Goal: Information Seeking & Learning: Learn about a topic

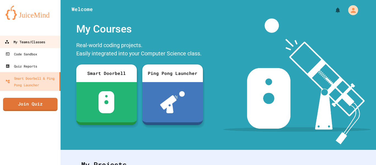
click at [37, 44] on div "My Teams/Classes" at bounding box center [25, 42] width 41 height 7
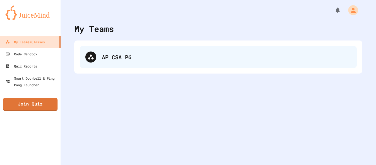
click at [183, 66] on div "AP CSA P6" at bounding box center [218, 57] width 277 height 22
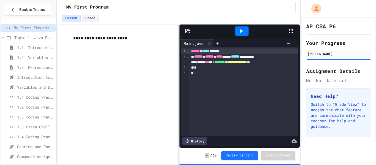
scroll to position [72, 0]
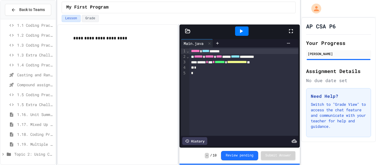
click at [249, 70] on div "*" at bounding box center [244, 68] width 109 height 6
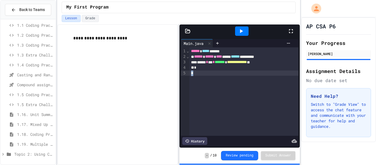
drag, startPoint x: 250, startPoint y: 70, endPoint x: 263, endPoint y: 132, distance: 64.0
click at [263, 132] on div "**********" at bounding box center [244, 91] width 109 height 88
click at [4, 155] on icon at bounding box center [3, 154] width 5 height 5
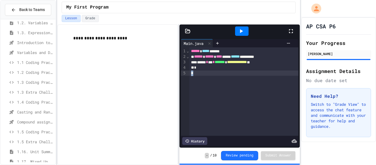
scroll to position [131, 0]
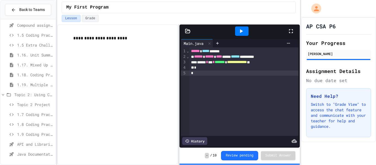
click at [28, 144] on span "API and Libraries - Topic 1.7" at bounding box center [35, 144] width 36 height 6
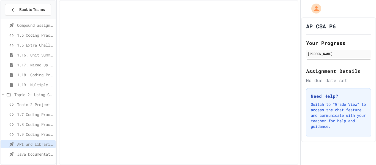
scroll to position [127, 0]
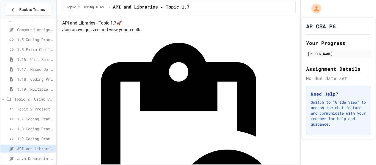
click at [22, 160] on span "Java Documentation with Comments - Topic 1.8" at bounding box center [35, 159] width 36 height 6
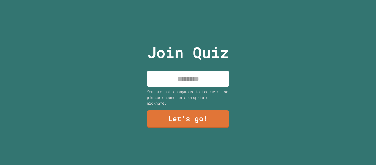
click at [208, 82] on input at bounding box center [188, 79] width 83 height 16
type input "******"
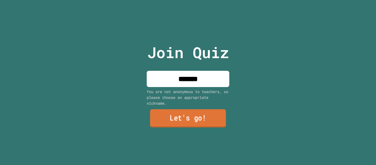
click at [186, 119] on link "Let's go!" at bounding box center [188, 118] width 76 height 18
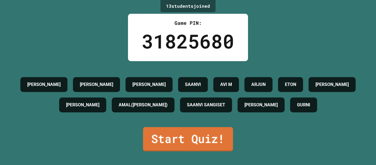
click at [198, 151] on link "Start Quiz!" at bounding box center [188, 139] width 90 height 24
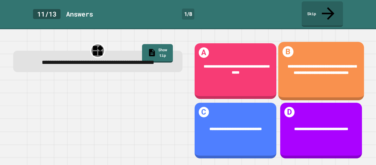
click at [318, 55] on div "**********" at bounding box center [321, 69] width 86 height 29
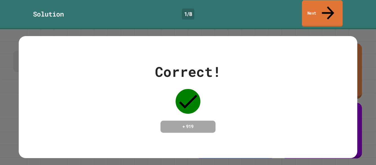
click at [321, 4] on link "Next" at bounding box center [322, 13] width 41 height 27
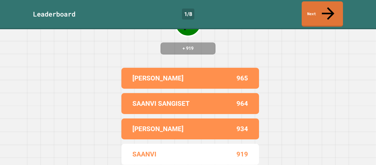
scroll to position [76, 0]
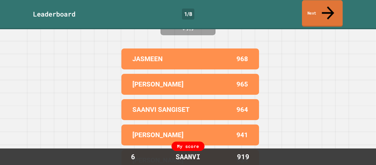
click at [321, 10] on link "Next" at bounding box center [322, 13] width 41 height 27
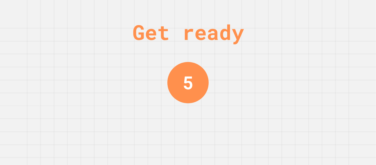
scroll to position [0, 0]
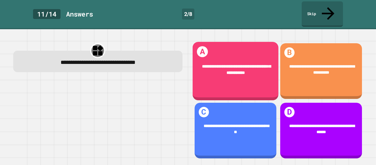
click at [229, 68] on div "**********" at bounding box center [236, 69] width 86 height 29
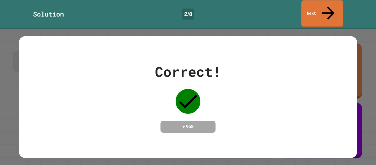
click at [321, 11] on link "Next" at bounding box center [323, 13] width 42 height 27
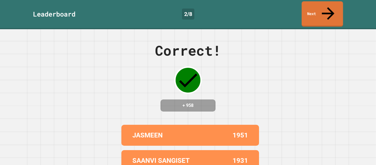
click at [327, 11] on link "Next" at bounding box center [322, 13] width 41 height 25
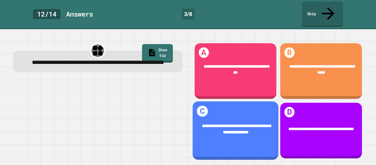
click at [236, 124] on span "**********" at bounding box center [236, 129] width 69 height 10
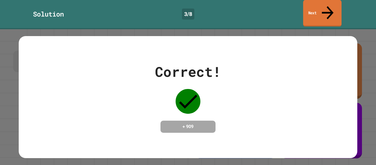
click at [337, 9] on link "Next" at bounding box center [322, 13] width 38 height 27
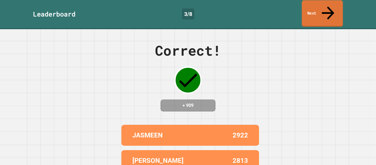
click at [337, 9] on link "Next" at bounding box center [322, 13] width 41 height 27
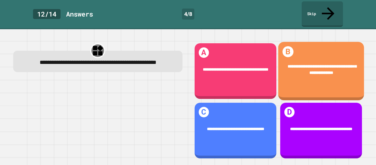
click at [325, 63] on div "**********" at bounding box center [321, 69] width 69 height 13
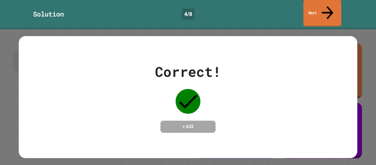
click at [314, 12] on link "Next" at bounding box center [323, 13] width 38 height 27
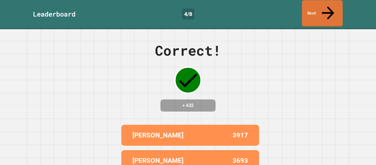
click at [312, 12] on link "Next" at bounding box center [322, 13] width 41 height 27
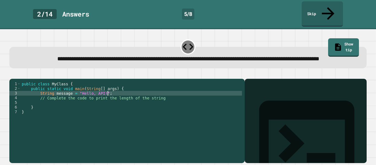
click at [144, 96] on div "public class MyClass { public static void main ( String [ ] args ) { String mes…" at bounding box center [132, 122] width 222 height 80
type textarea "**********"
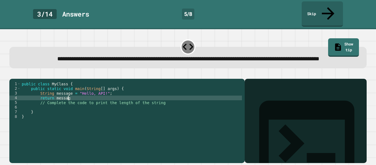
scroll to position [0, 6]
click at [12, 74] on button "button" at bounding box center [12, 74] width 0 height 0
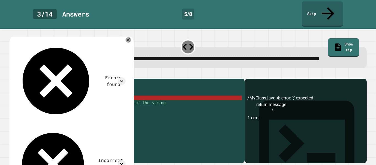
click at [79, 101] on div "public class MyClass { public static void main ( String [ ] args ) { String mes…" at bounding box center [132, 122] width 222 height 80
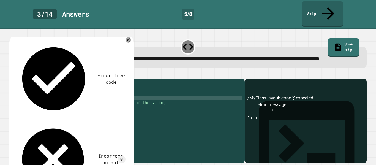
click at [12, 74] on icon "button" at bounding box center [12, 74] width 0 height 0
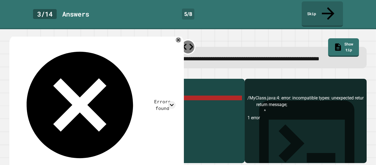
click at [55, 100] on div "public class MyClass { public static void main ( String [ ] args ) { String mes…" at bounding box center [132, 122] width 222 height 80
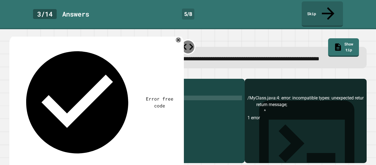
click at [71, 101] on div "public class MyClass { public static void main ( String [ ] args ) { String mes…" at bounding box center [132, 122] width 222 height 80
click at [12, 74] on icon "button" at bounding box center [12, 74] width 0 height 0
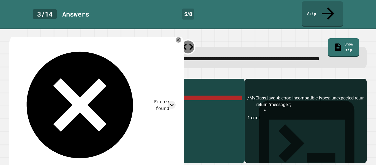
click at [39, 102] on div "public class MyClass { public static void main ( String [ ] args ) { String mes…" at bounding box center [132, 122] width 222 height 80
click at [178, 37] on icon at bounding box center [178, 40] width 7 height 7
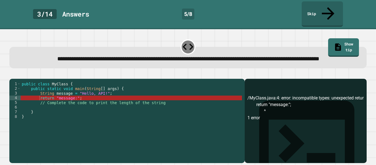
click at [75, 101] on div "public class MyClass { public static void main ( String [ ] args ) { String mes…" at bounding box center [132, 122] width 222 height 80
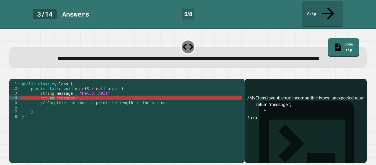
click at [63, 98] on div "public class MyClass { public static void main ( String [ ] args ) { String mes…" at bounding box center [132, 122] width 222 height 80
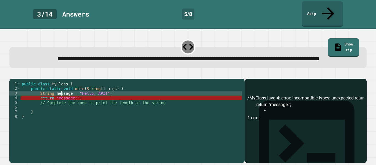
click at [63, 98] on div "public class MyClass { public static void main ( String [ ] args ) { String mes…" at bounding box center [132, 122] width 222 height 80
click at [91, 114] on div "public class MyClass { public static void main ( String [ ] args ) { String mes…" at bounding box center [132, 122] width 222 height 80
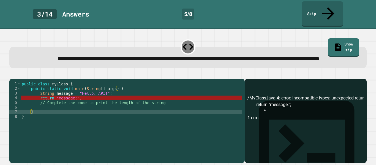
scroll to position [0, 1]
click at [64, 91] on div "public class MyClass { public static void main ( String [ ] args ) { String mes…" at bounding box center [132, 122] width 222 height 80
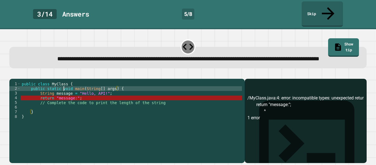
click at [64, 91] on div "public class MyClass { public static void main ( String [ ] args ) { String mes…" at bounding box center [132, 122] width 222 height 80
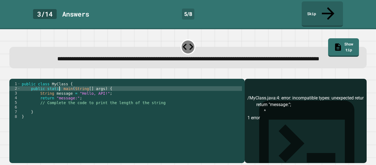
click at [12, 74] on button "button" at bounding box center [12, 74] width 0 height 0
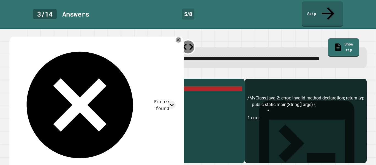
click at [61, 93] on div "public class MyClass { public static main ( String [ ] args ) { String message …" at bounding box center [132, 122] width 222 height 80
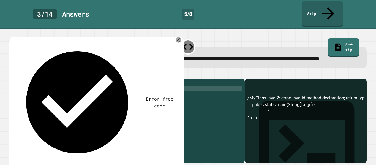
scroll to position [0, 7]
click at [84, 101] on div "public class MyClass { public static void main ( String [ ] args ) { String mes…" at bounding box center [132, 122] width 222 height 80
click at [77, 101] on div "public class MyClass { public static void main ( String [ ] args ) { String mes…" at bounding box center [132, 122] width 222 height 80
type textarea "**********"
click at [25, 74] on div at bounding box center [188, 75] width 358 height 7
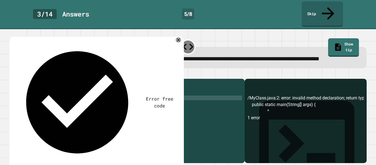
click at [12, 74] on icon "button" at bounding box center [12, 74] width 0 height 0
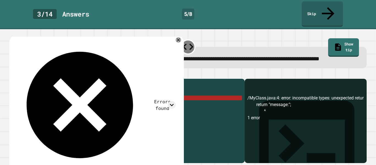
click at [45, 104] on div "public class MyClass { public static void main ( String [ ] args ) { String mes…" at bounding box center [132, 122] width 222 height 80
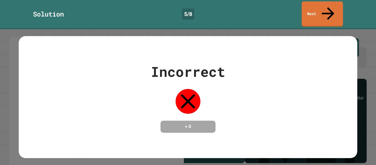
click at [236, 111] on div "Incorrect + 0" at bounding box center [188, 96] width 339 height 71
click at [332, 5] on link "Next" at bounding box center [322, 13] width 41 height 27
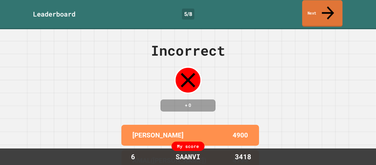
click at [337, 9] on link "Next" at bounding box center [323, 13] width 41 height 27
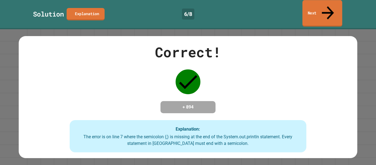
click at [317, 6] on link "Next" at bounding box center [323, 13] width 40 height 27
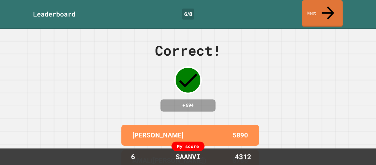
click at [317, 6] on link "Next" at bounding box center [322, 13] width 41 height 27
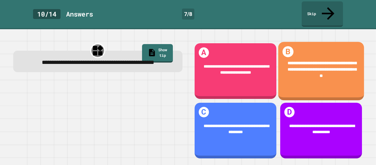
click at [311, 61] on span "**********" at bounding box center [322, 69] width 69 height 17
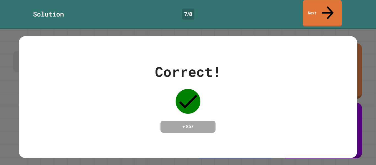
click at [321, 6] on link "Next" at bounding box center [322, 13] width 39 height 27
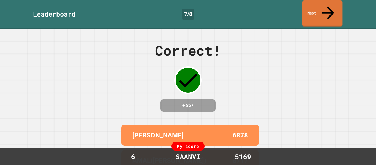
click at [323, 6] on link "Next" at bounding box center [323, 13] width 41 height 27
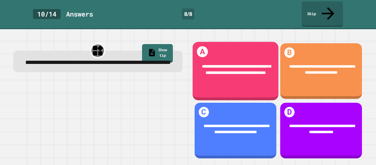
click at [262, 71] on div "**********" at bounding box center [236, 69] width 86 height 29
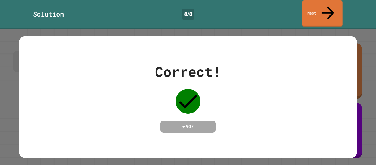
click at [307, 4] on link "Next" at bounding box center [322, 13] width 41 height 27
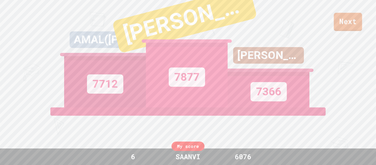
click at [361, 28] on link "Next" at bounding box center [348, 22] width 28 height 18
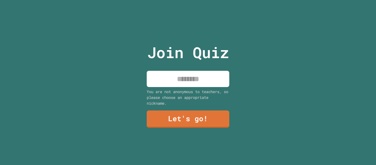
click at [213, 85] on input at bounding box center [188, 79] width 83 height 16
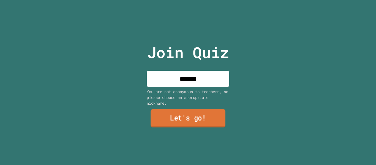
type input "******"
click at [209, 116] on link "Let's go!" at bounding box center [188, 118] width 75 height 18
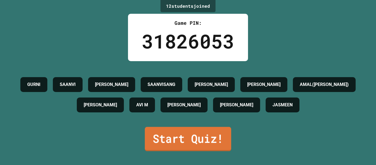
click at [185, 145] on link "Start Quiz!" at bounding box center [188, 139] width 87 height 24
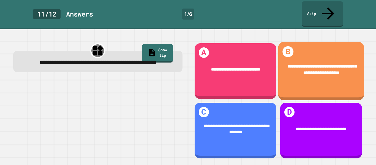
click at [328, 76] on div "**********" at bounding box center [321, 71] width 86 height 58
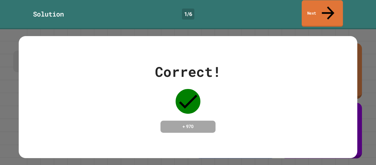
click at [312, 9] on link "Next" at bounding box center [322, 13] width 41 height 27
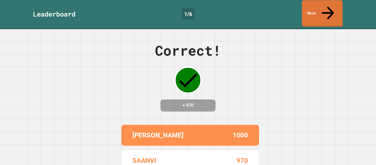
click at [312, 9] on link "Next" at bounding box center [322, 13] width 41 height 27
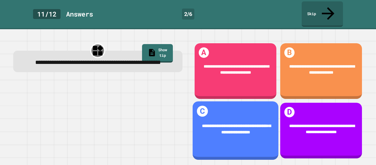
click at [268, 118] on div "**********" at bounding box center [236, 129] width 86 height 29
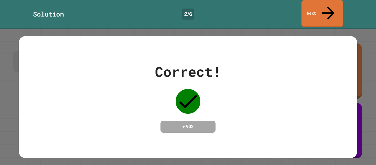
click at [314, 9] on link "Next" at bounding box center [323, 13] width 42 height 27
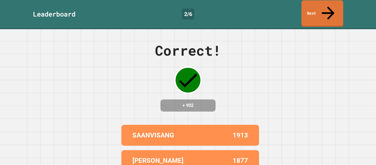
click at [314, 9] on link "Next" at bounding box center [323, 13] width 42 height 27
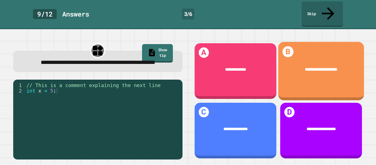
click at [302, 68] on div "**********" at bounding box center [321, 69] width 86 height 23
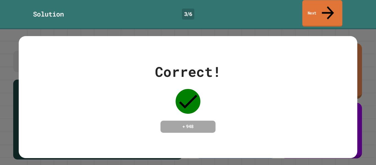
click at [313, 6] on link "Next" at bounding box center [323, 13] width 40 height 27
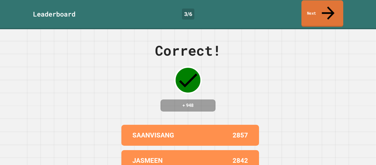
click at [312, 7] on link "Next" at bounding box center [323, 13] width 42 height 27
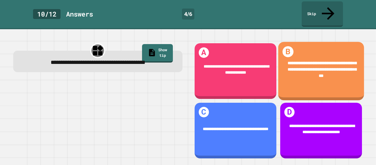
click at [308, 52] on div "**********" at bounding box center [321, 70] width 86 height 36
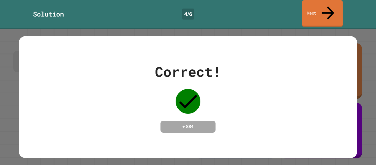
click at [328, 5] on icon at bounding box center [328, 13] width 19 height 20
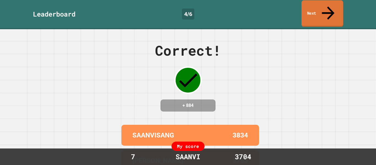
click at [326, 6] on link "Next" at bounding box center [323, 13] width 42 height 27
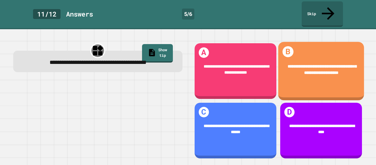
click at [327, 64] on span "**********" at bounding box center [322, 69] width 69 height 10
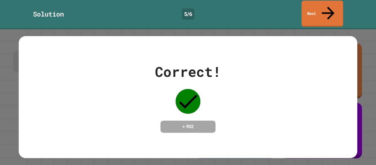
click at [319, 12] on link "Next" at bounding box center [323, 14] width 42 height 26
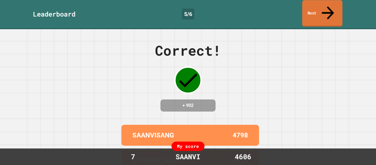
click at [318, 12] on link "Next" at bounding box center [323, 13] width 40 height 27
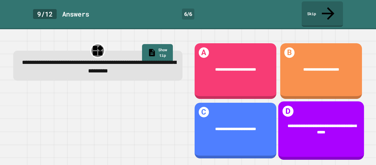
click at [306, 115] on div "**********" at bounding box center [321, 129] width 86 height 29
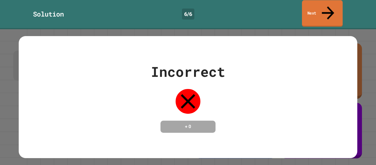
click at [327, 9] on icon at bounding box center [328, 13] width 18 height 20
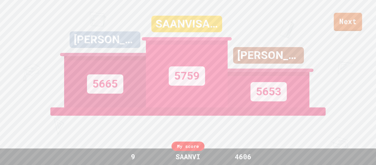
click at [341, 20] on link "Next" at bounding box center [348, 22] width 28 height 18
